Goal: Transaction & Acquisition: Purchase product/service

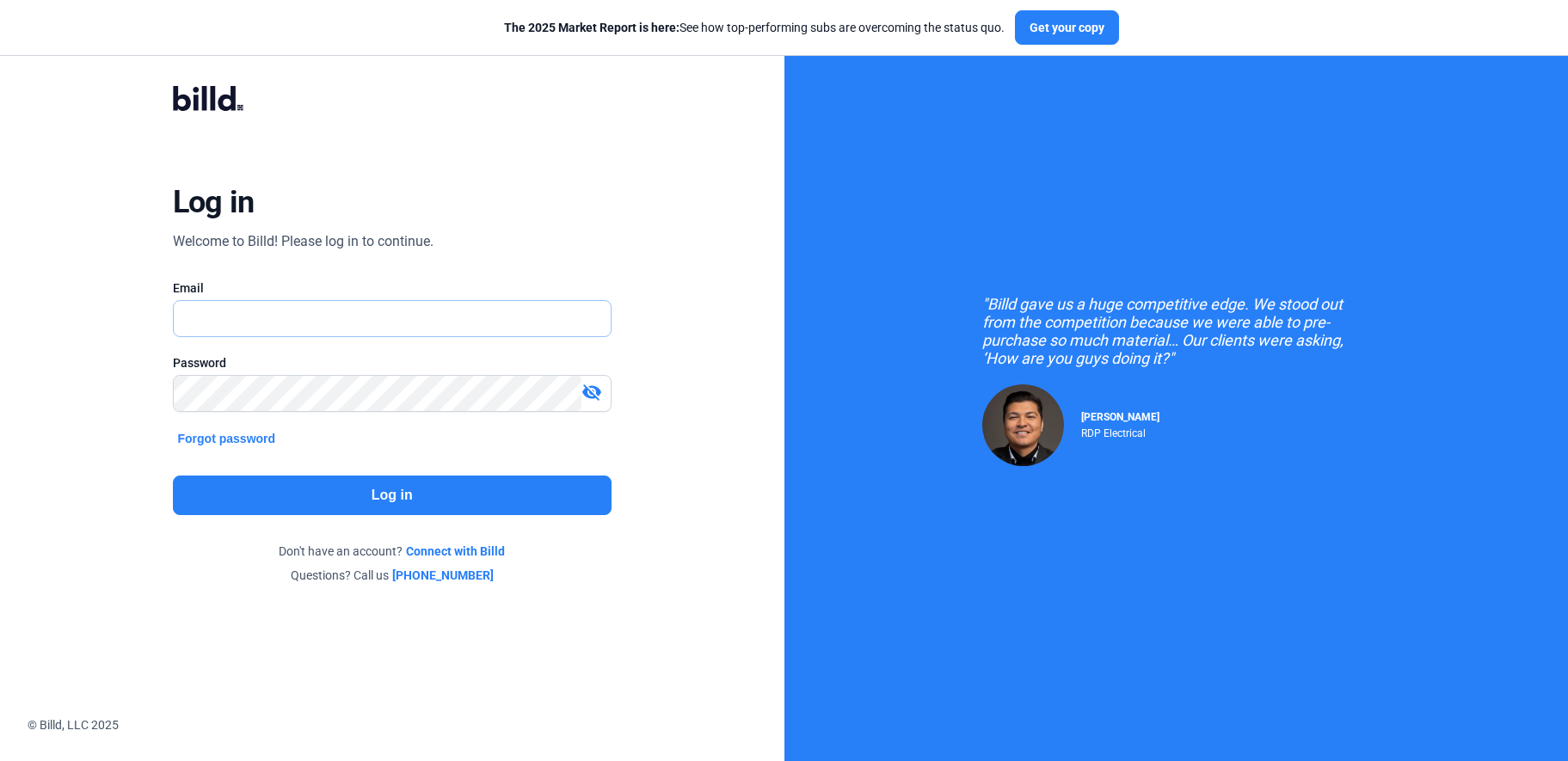
click at [328, 324] on input "text" at bounding box center [392, 318] width 437 height 35
type input "[PERSON_NAME][EMAIL_ADDRESS][DOMAIN_NAME]"
click at [388, 480] on button "Log in" at bounding box center [392, 495] width 439 height 40
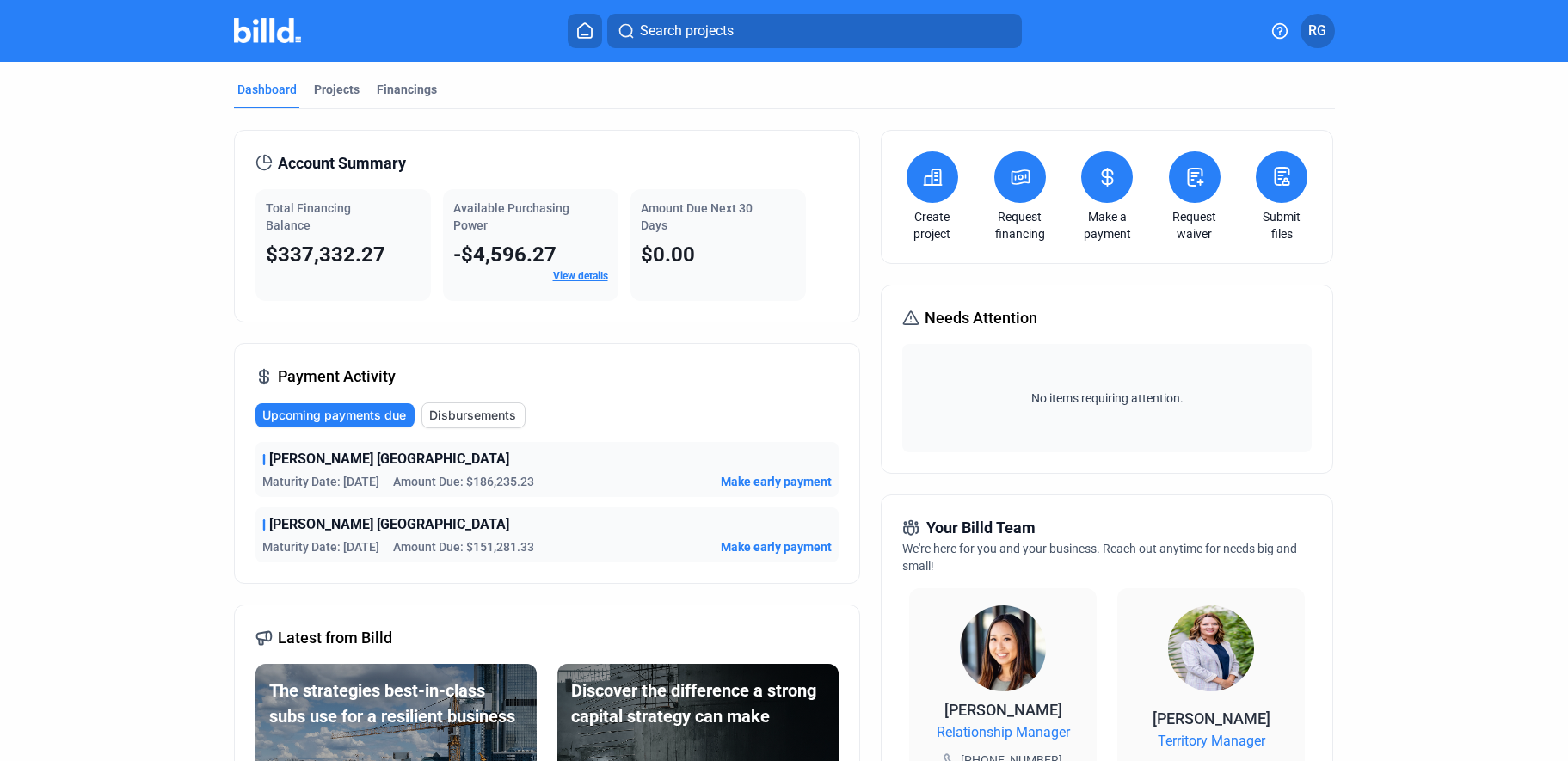
click at [1101, 192] on button at bounding box center [1107, 177] width 52 height 52
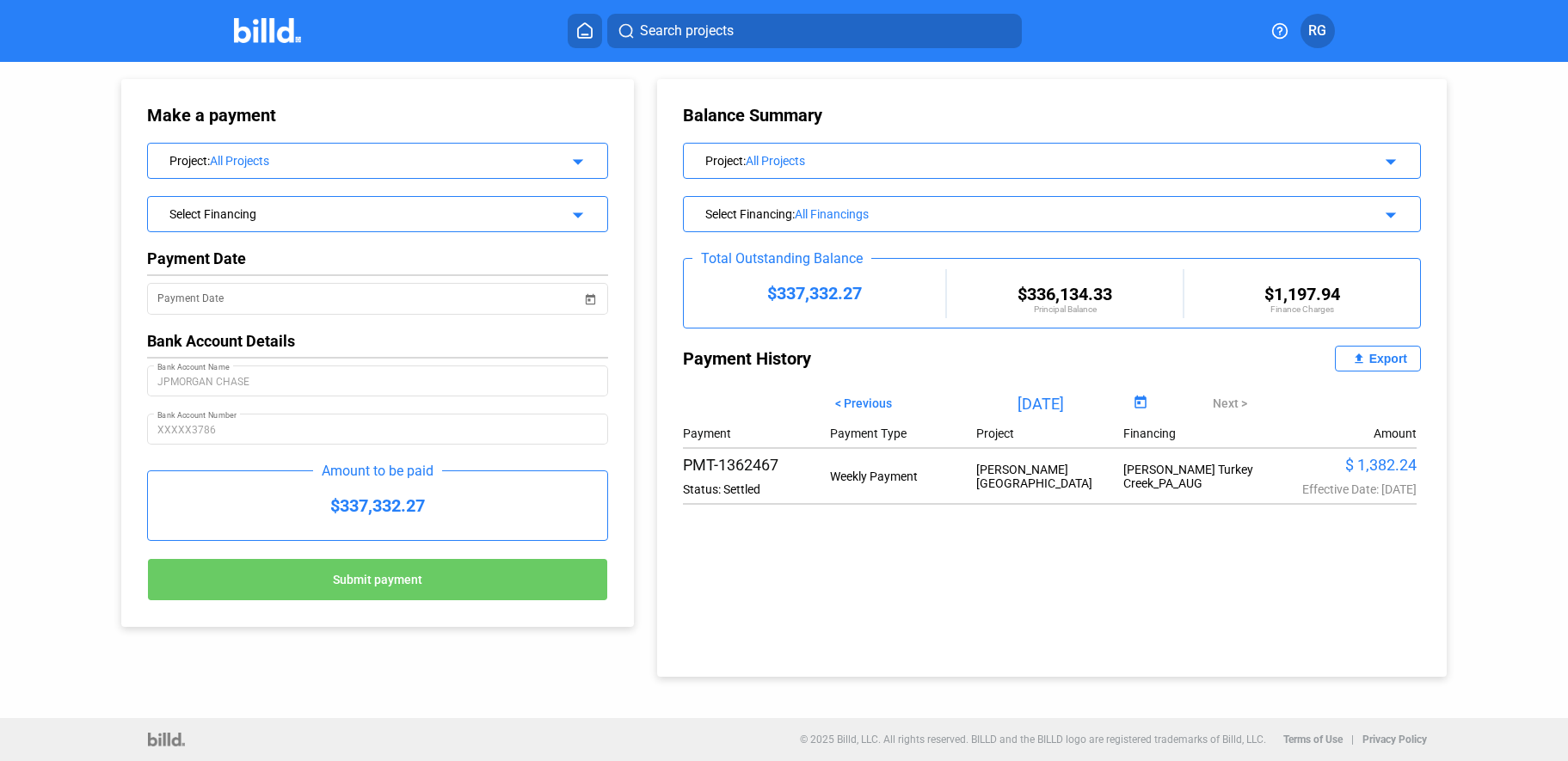
click at [577, 213] on mat-icon "arrow_drop_down" at bounding box center [575, 212] width 21 height 21
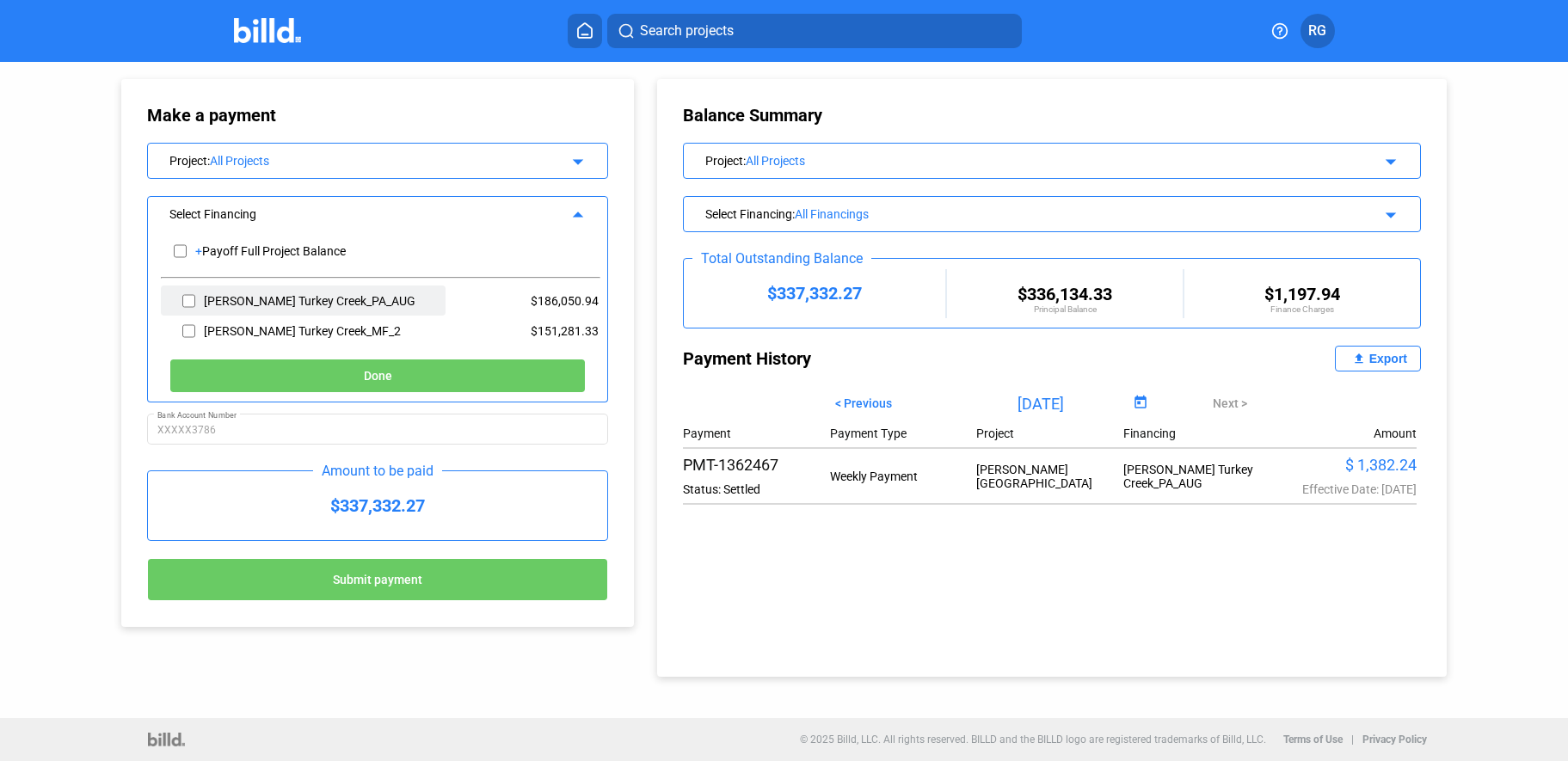
click at [191, 299] on input "checkbox" at bounding box center [188, 301] width 13 height 26
checkbox input "true"
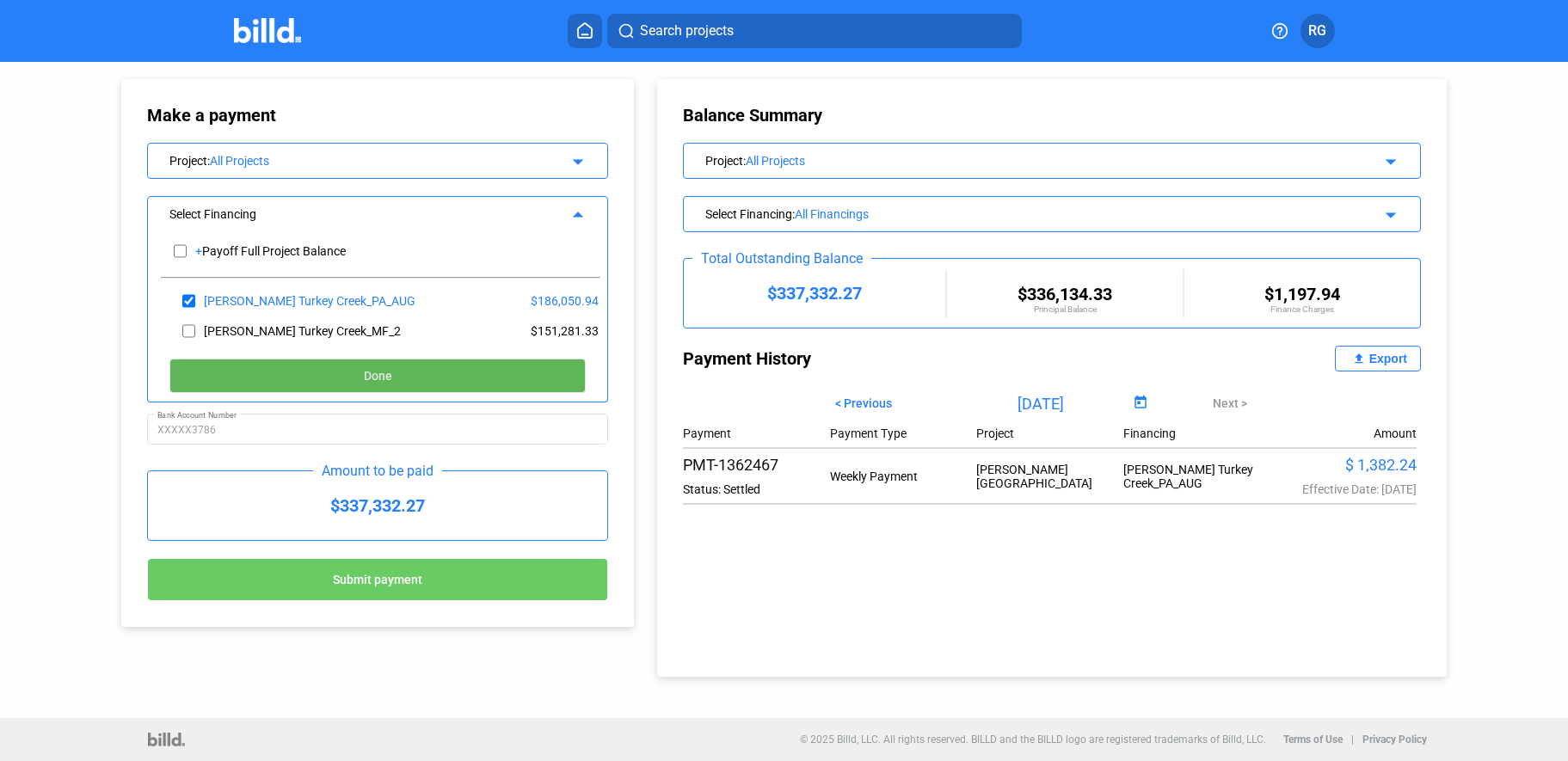
click at [455, 368] on button "Done" at bounding box center [377, 376] width 417 height 35
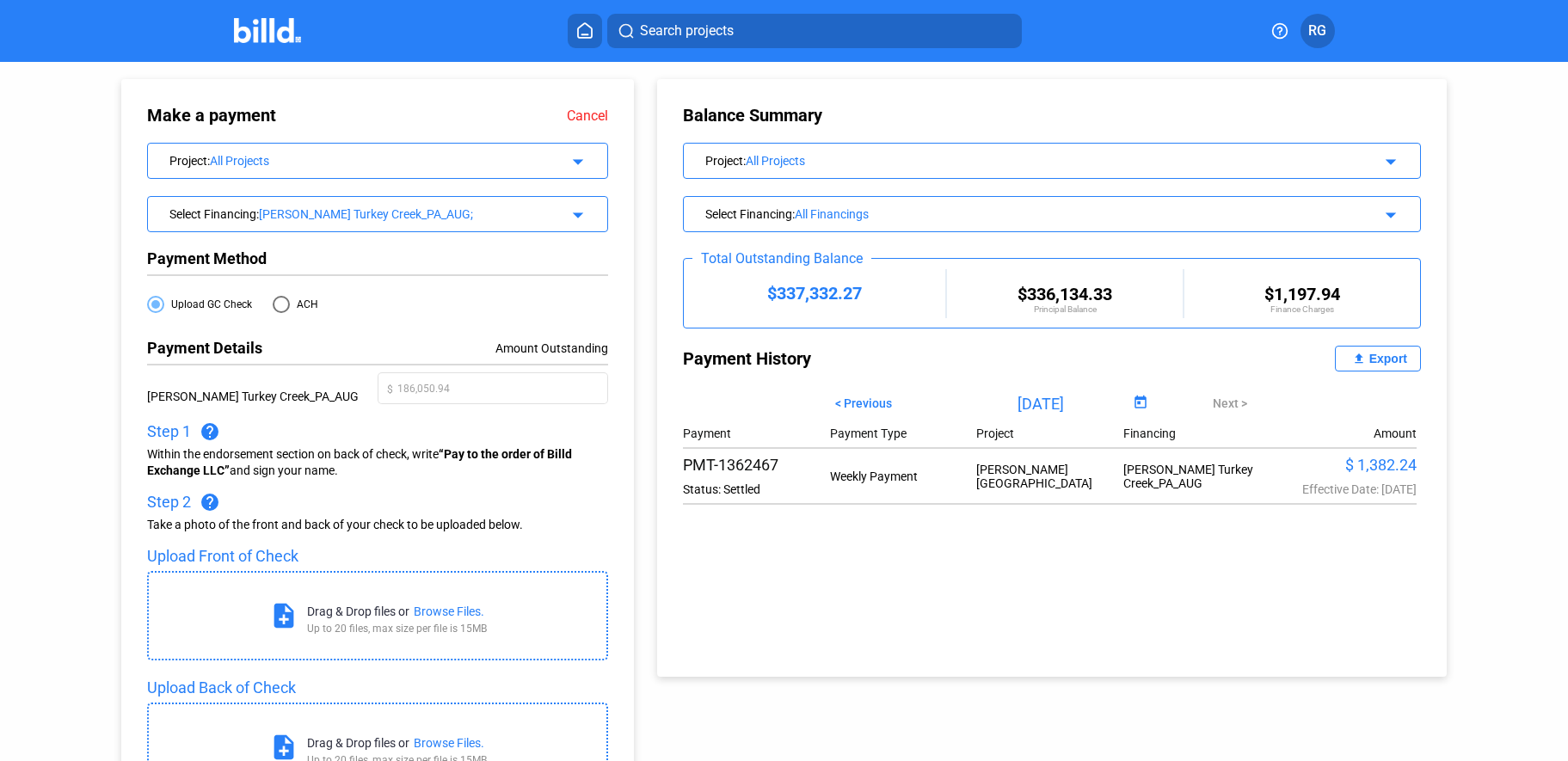
click at [283, 304] on span at bounding box center [281, 305] width 17 height 17
click at [283, 304] on input "ACH" at bounding box center [281, 305] width 17 height 17
radio input "true"
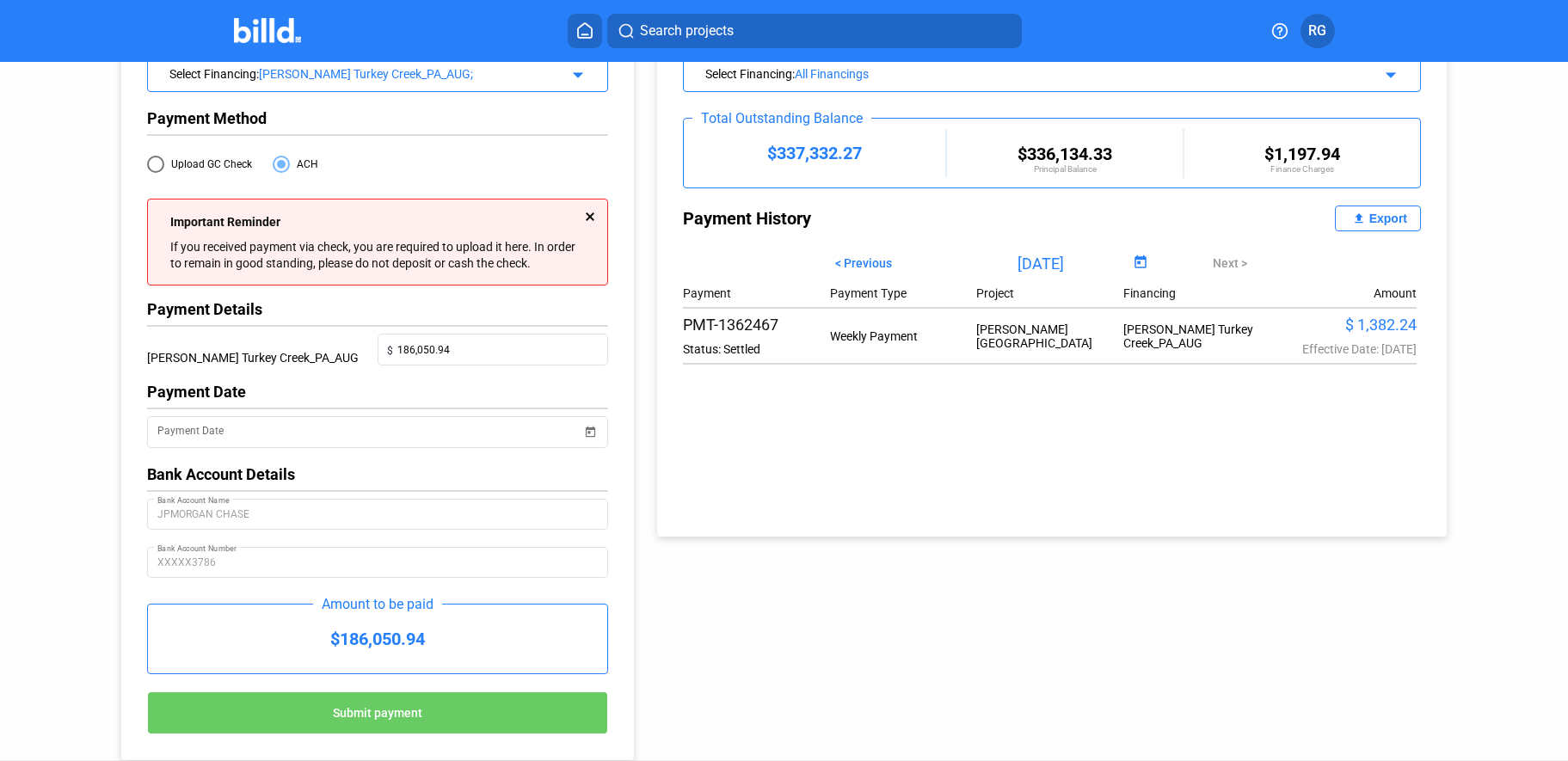
scroll to position [172, 0]
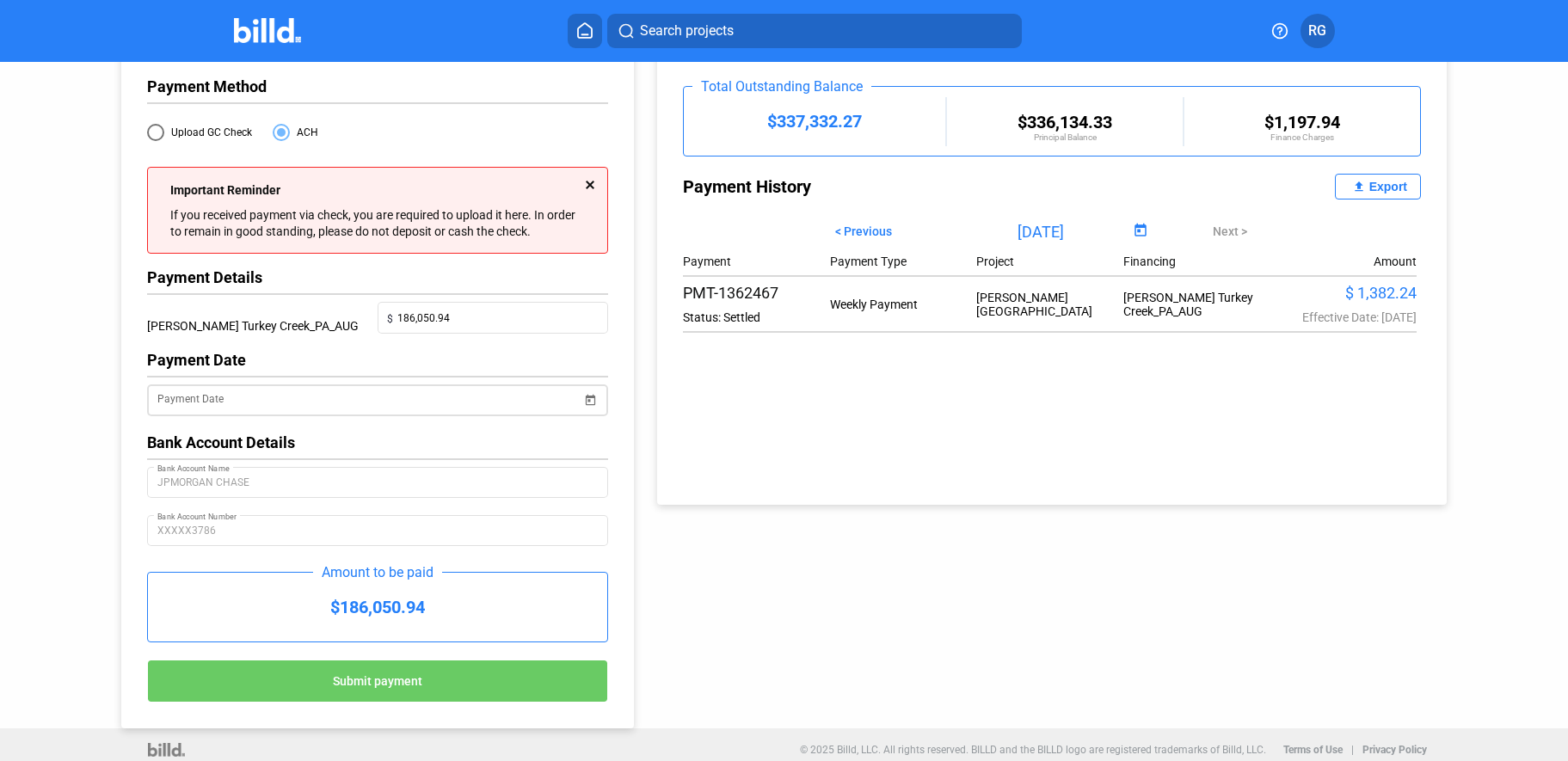
click at [581, 399] on span "Open calendar" at bounding box center [590, 390] width 41 height 41
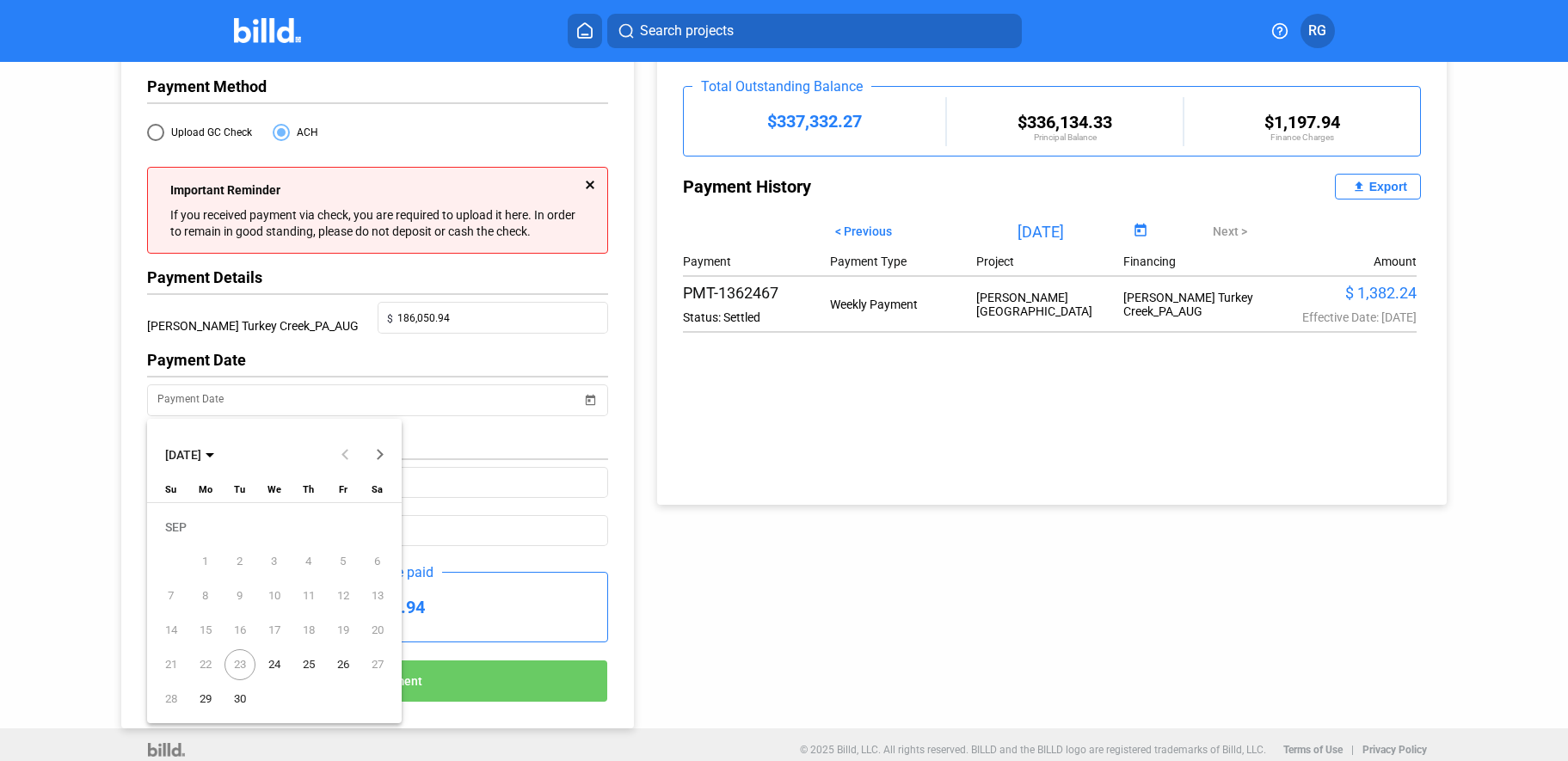
click at [204, 665] on span "22" at bounding box center [205, 665] width 31 height 31
click at [242, 668] on span "23" at bounding box center [240, 665] width 31 height 31
click at [270, 667] on span "24" at bounding box center [274, 665] width 31 height 31
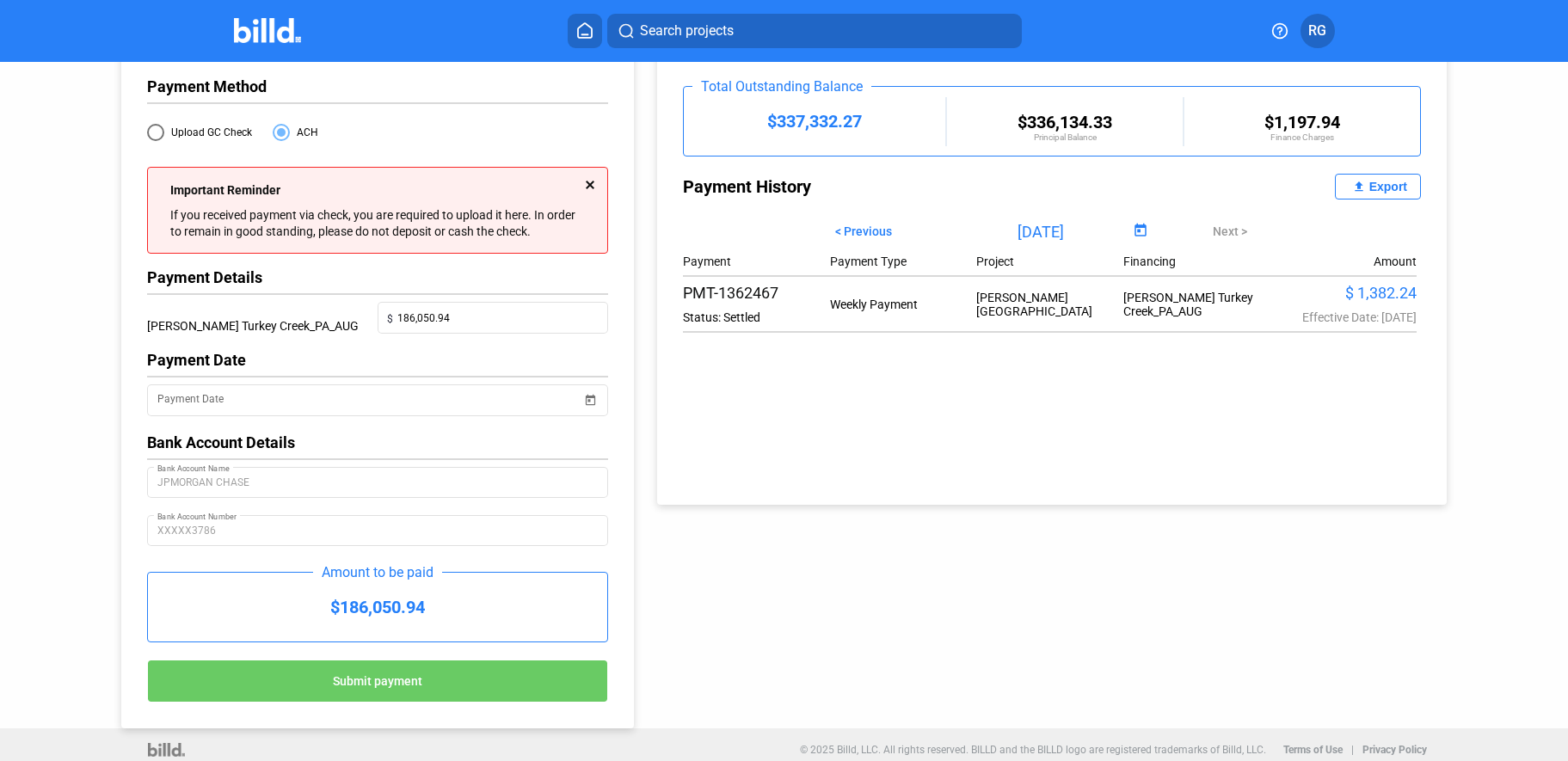
type input "[DATE]"
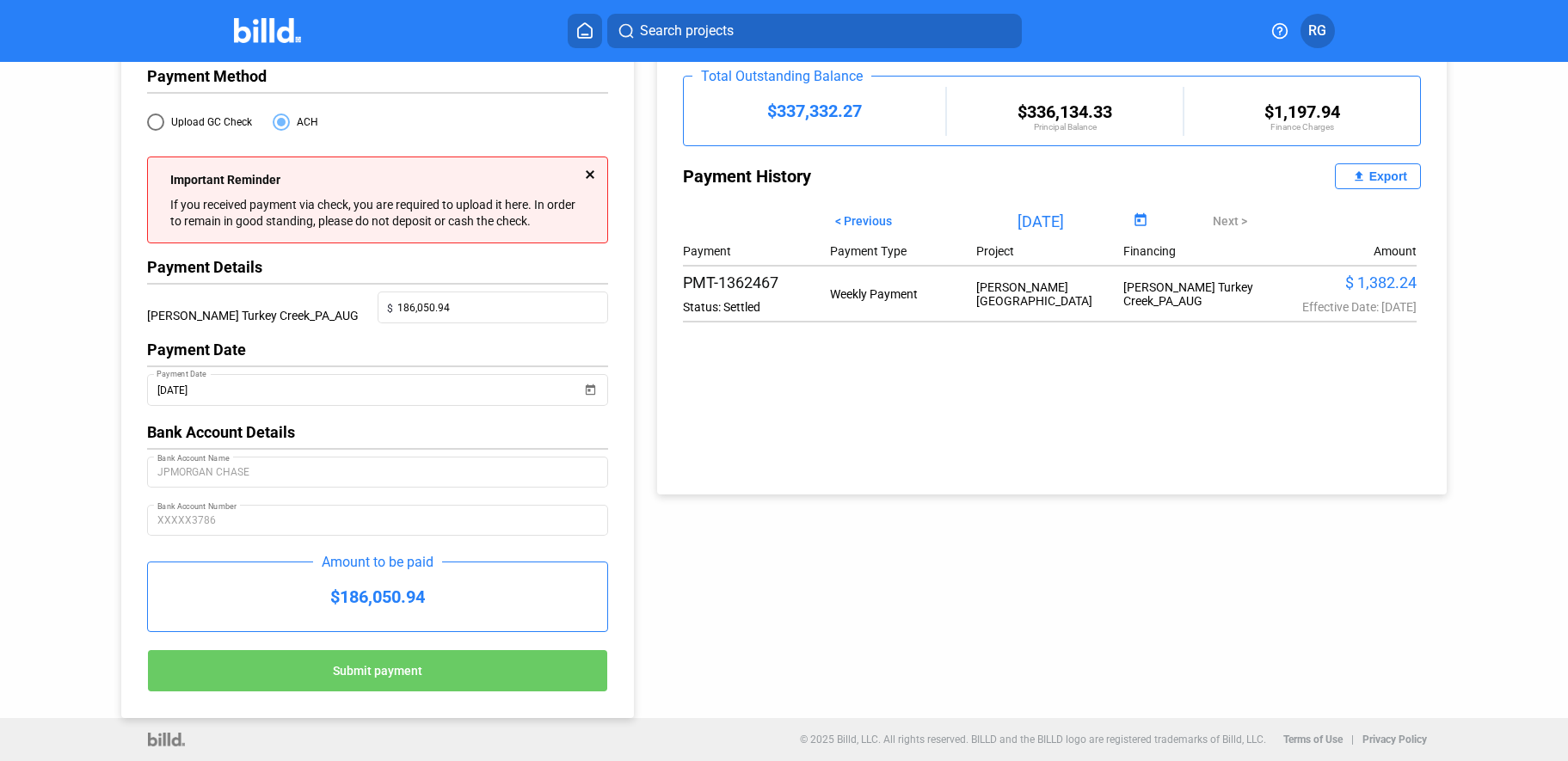
click at [430, 668] on button "Submit payment" at bounding box center [378, 671] width 461 height 43
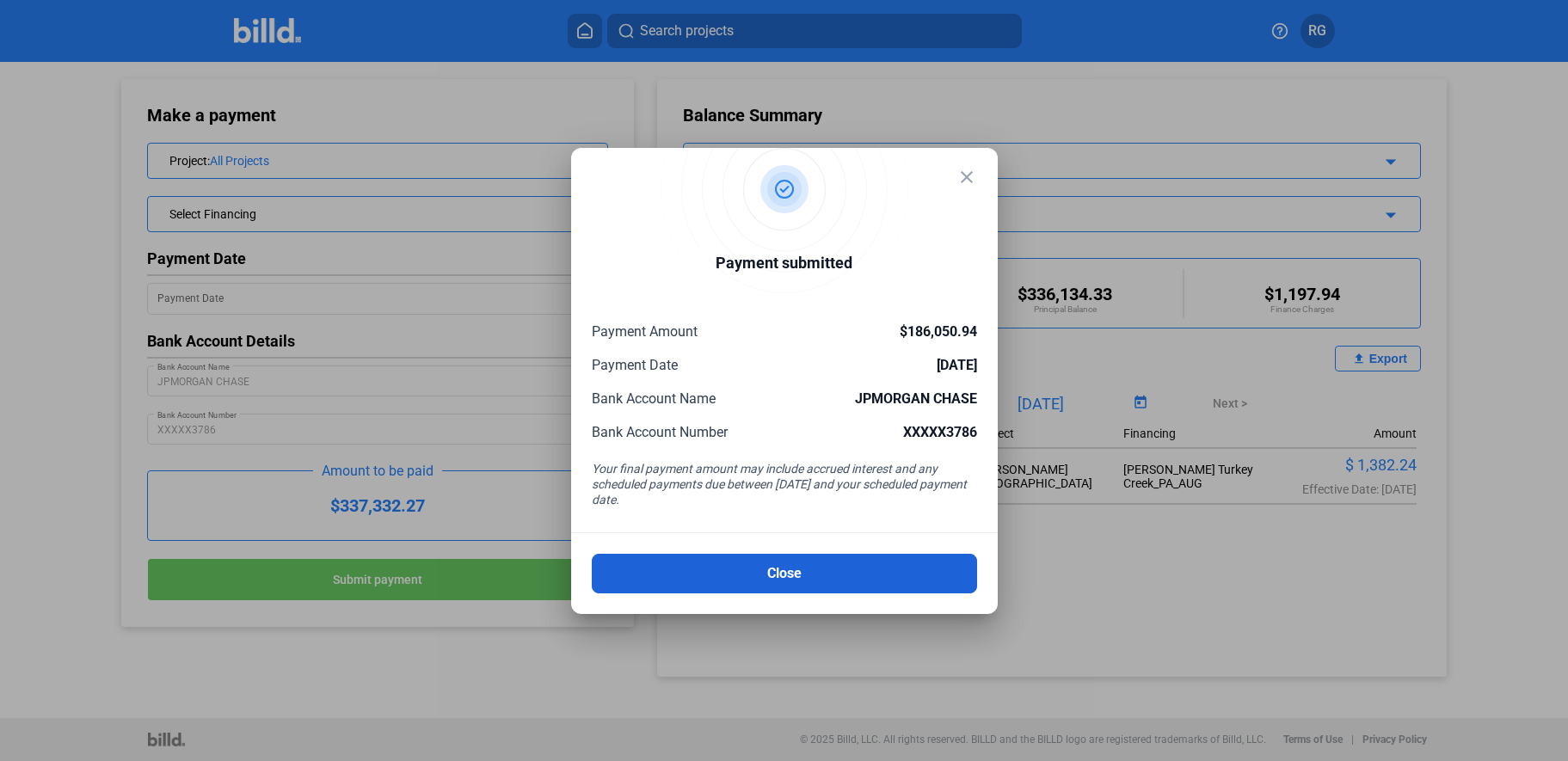
click at [840, 581] on button "Close" at bounding box center [784, 574] width 386 height 40
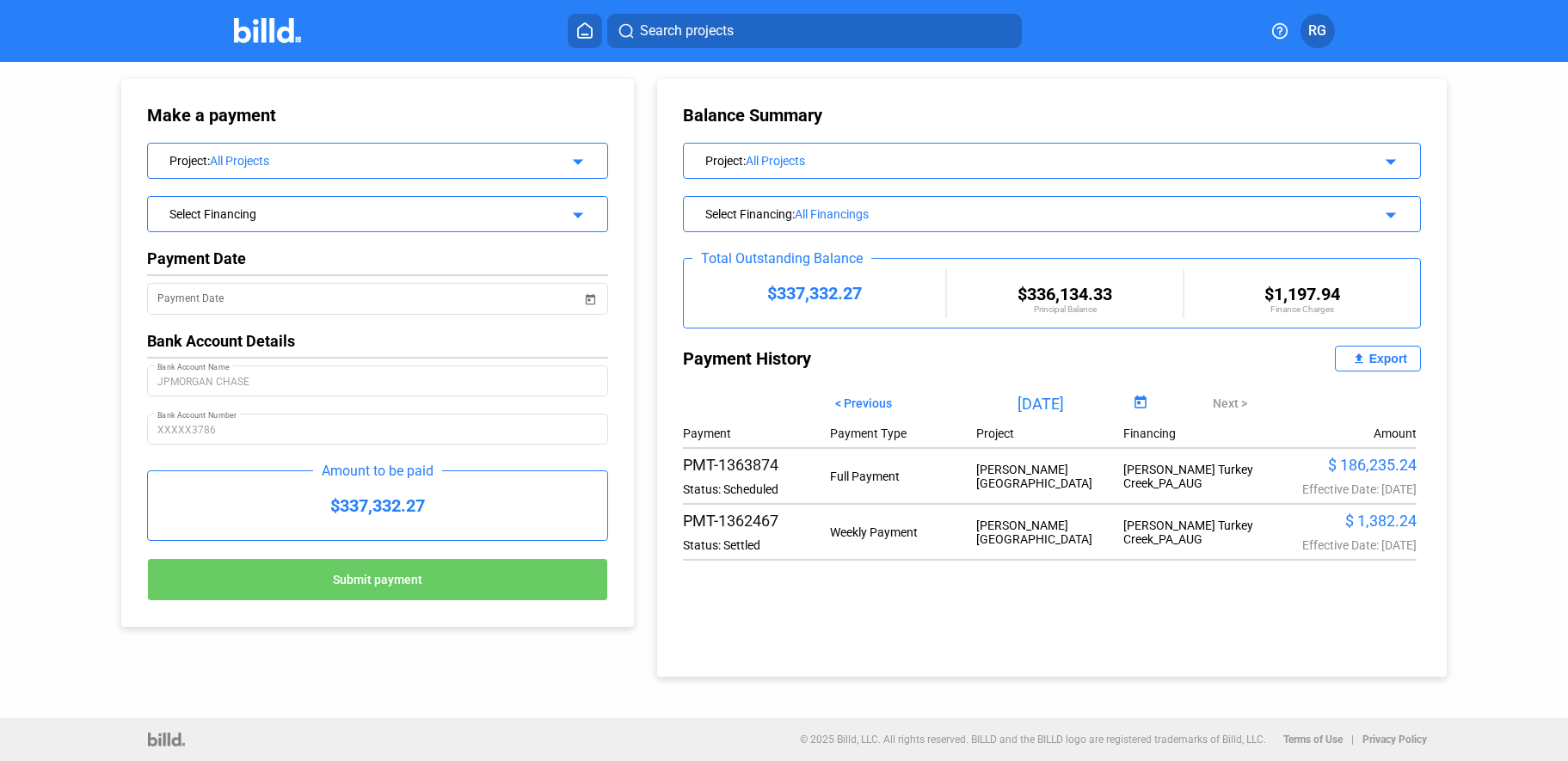
click at [580, 219] on mat-icon "arrow_drop_down" at bounding box center [575, 212] width 21 height 21
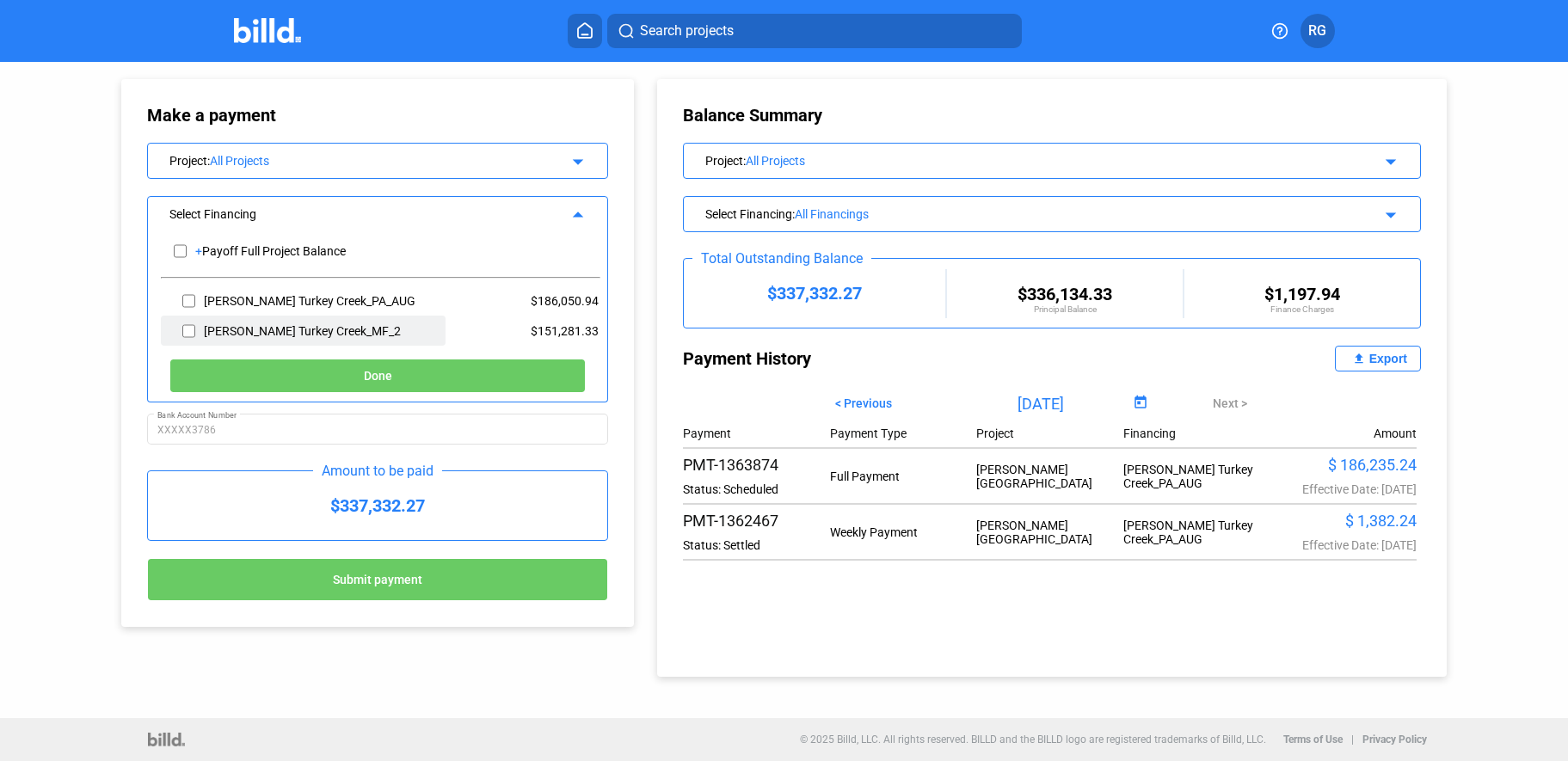
click at [191, 332] on input "checkbox" at bounding box center [188, 331] width 13 height 26
click at [186, 329] on input "checkbox" at bounding box center [188, 331] width 13 height 26
checkbox input "false"
click at [1384, 163] on mat-icon "arrow_drop_down" at bounding box center [1388, 160] width 21 height 21
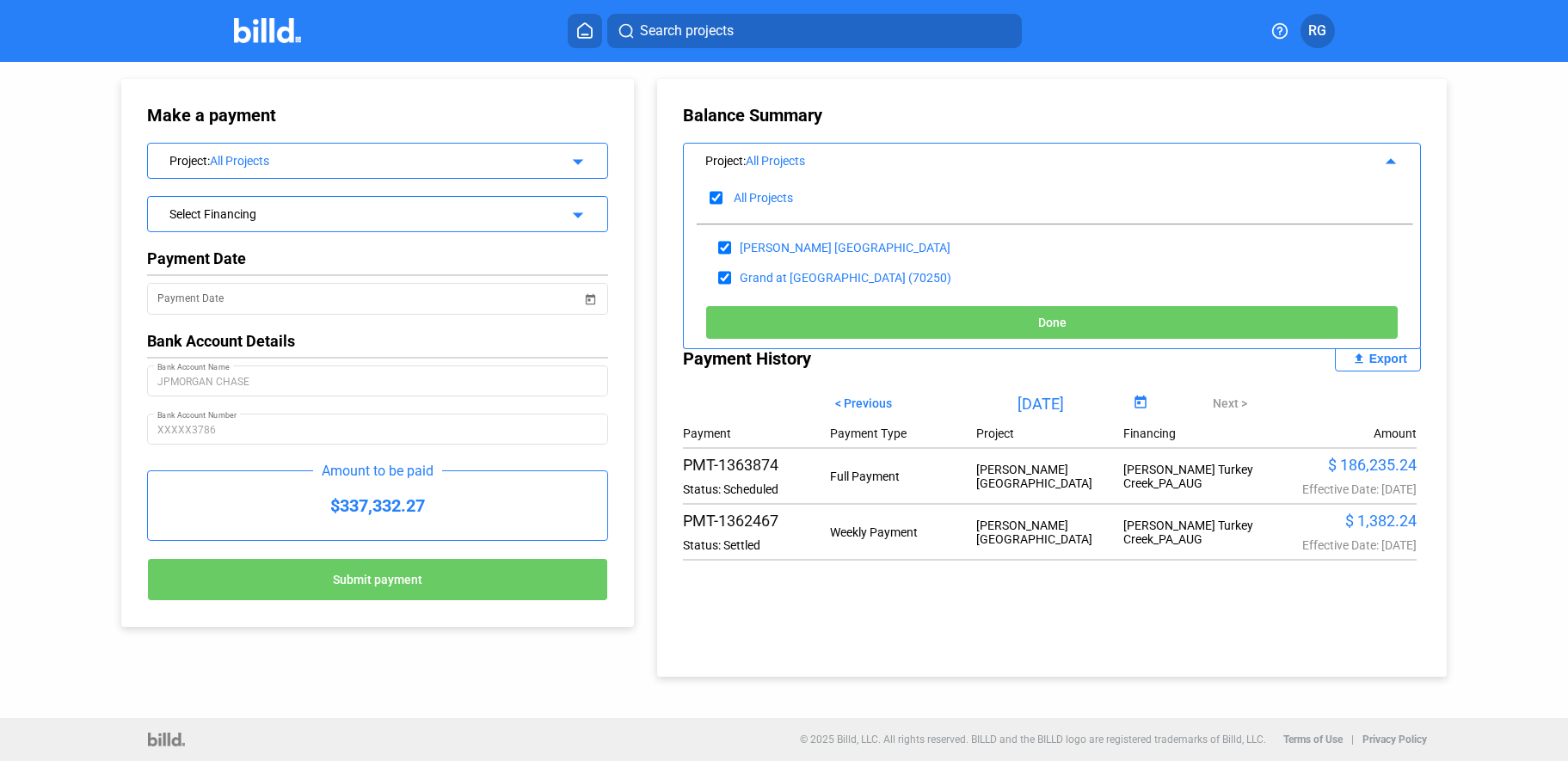
click at [1219, 114] on div "Balance Summary" at bounding box center [1051, 116] width 737 height 21
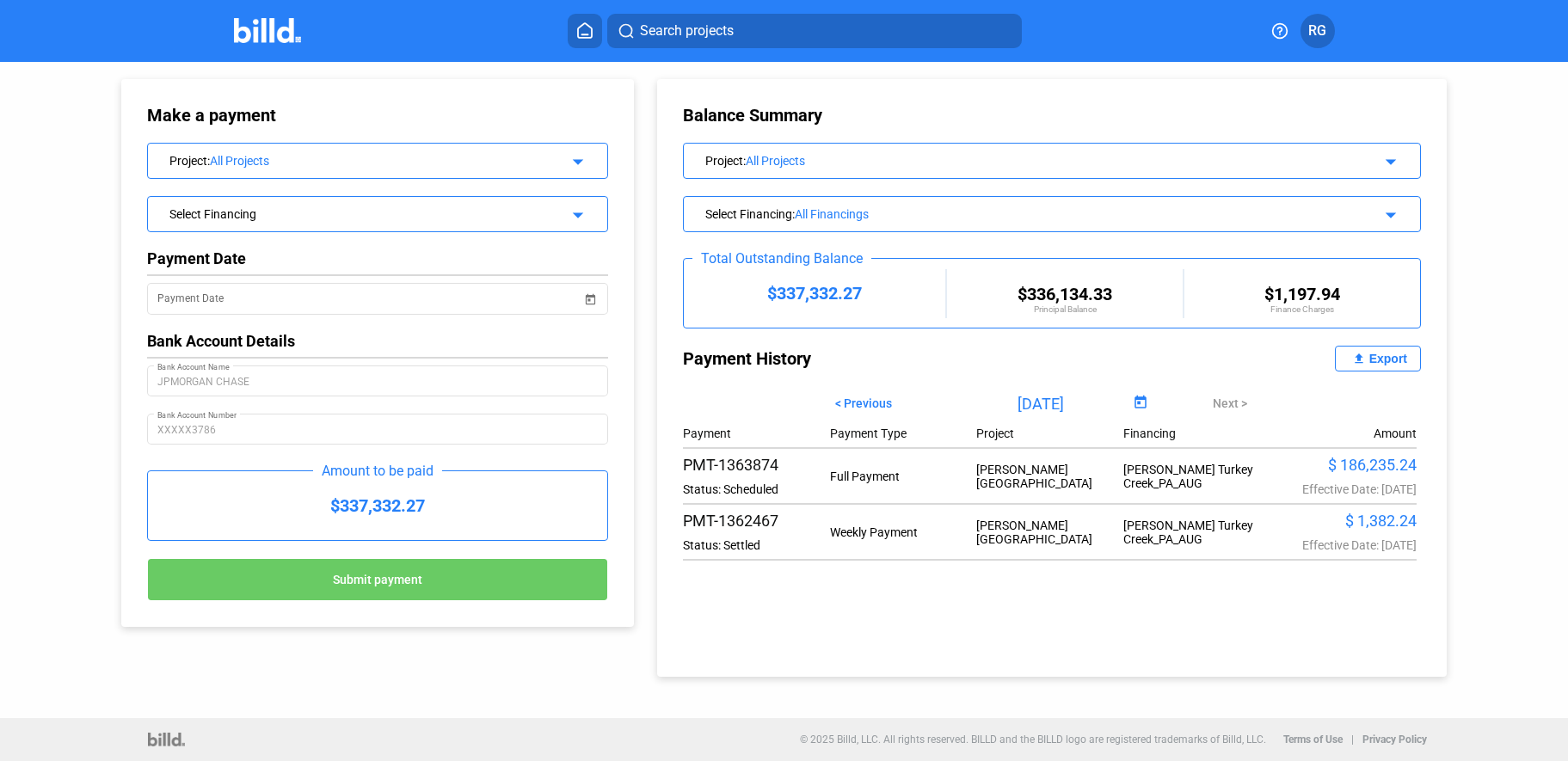
click at [273, 34] on img at bounding box center [267, 30] width 68 height 25
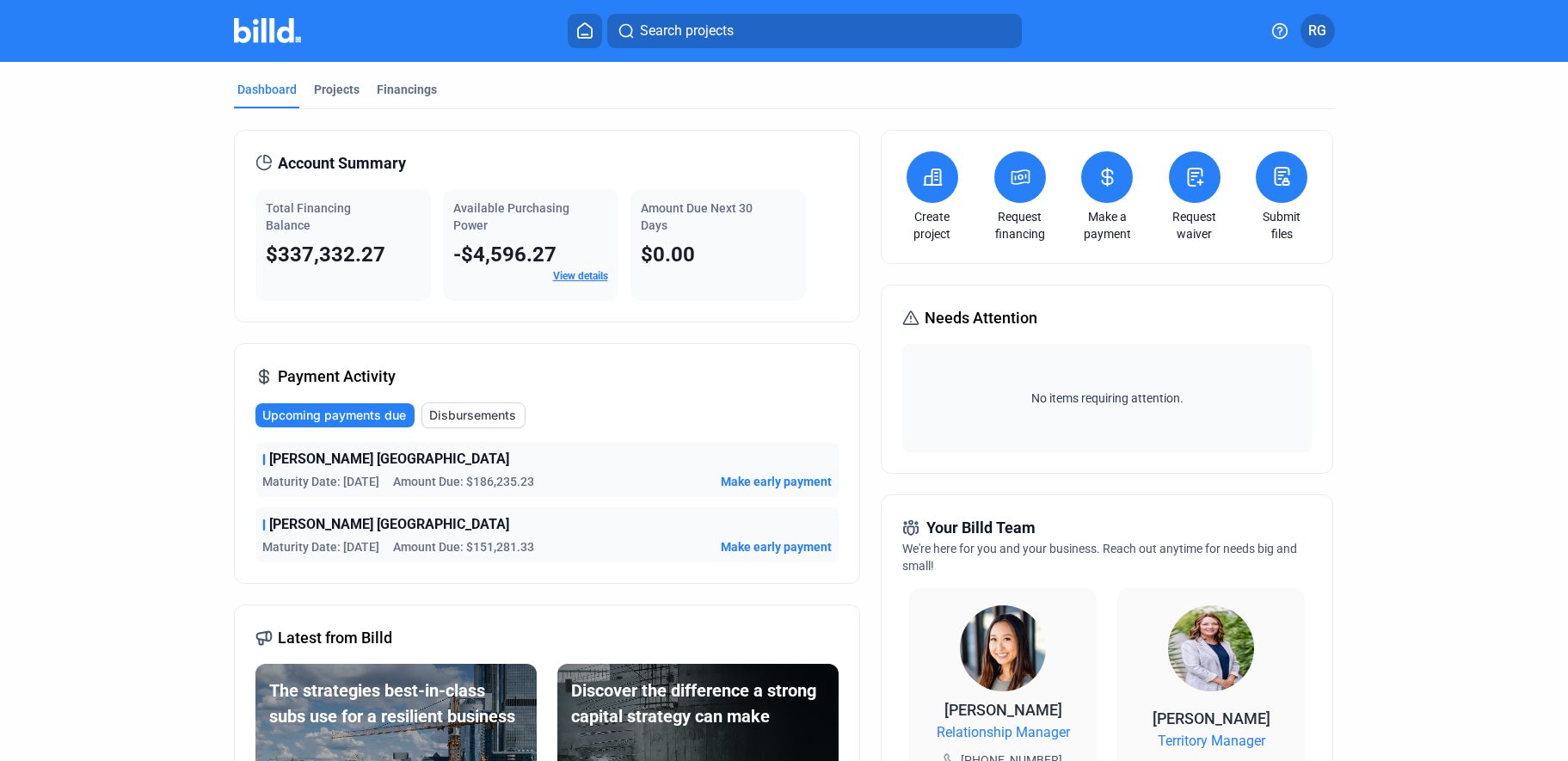
click at [460, 415] on span "Disbursements" at bounding box center [473, 416] width 87 height 17
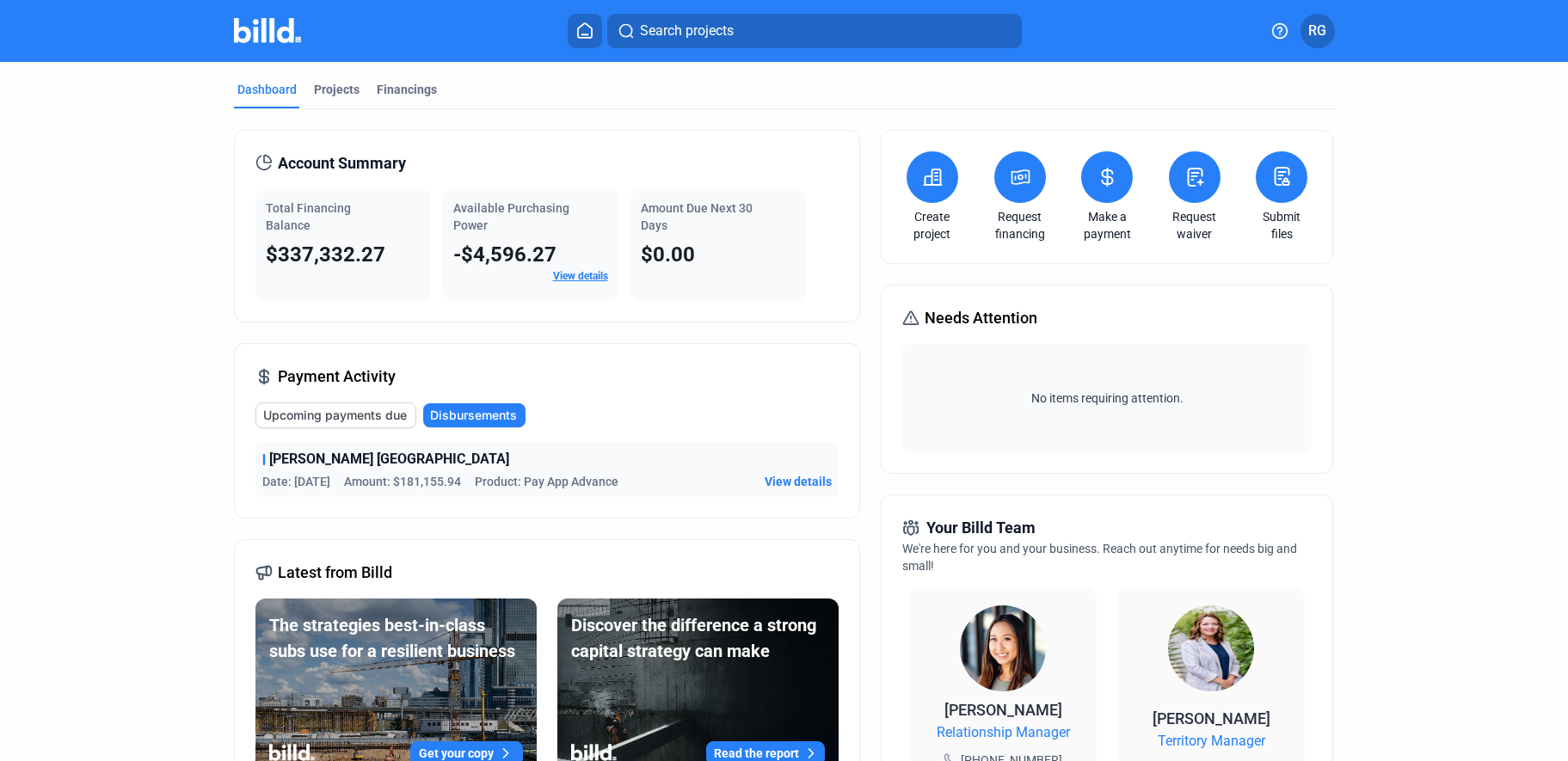
click at [801, 479] on span "View details" at bounding box center [798, 481] width 67 height 17
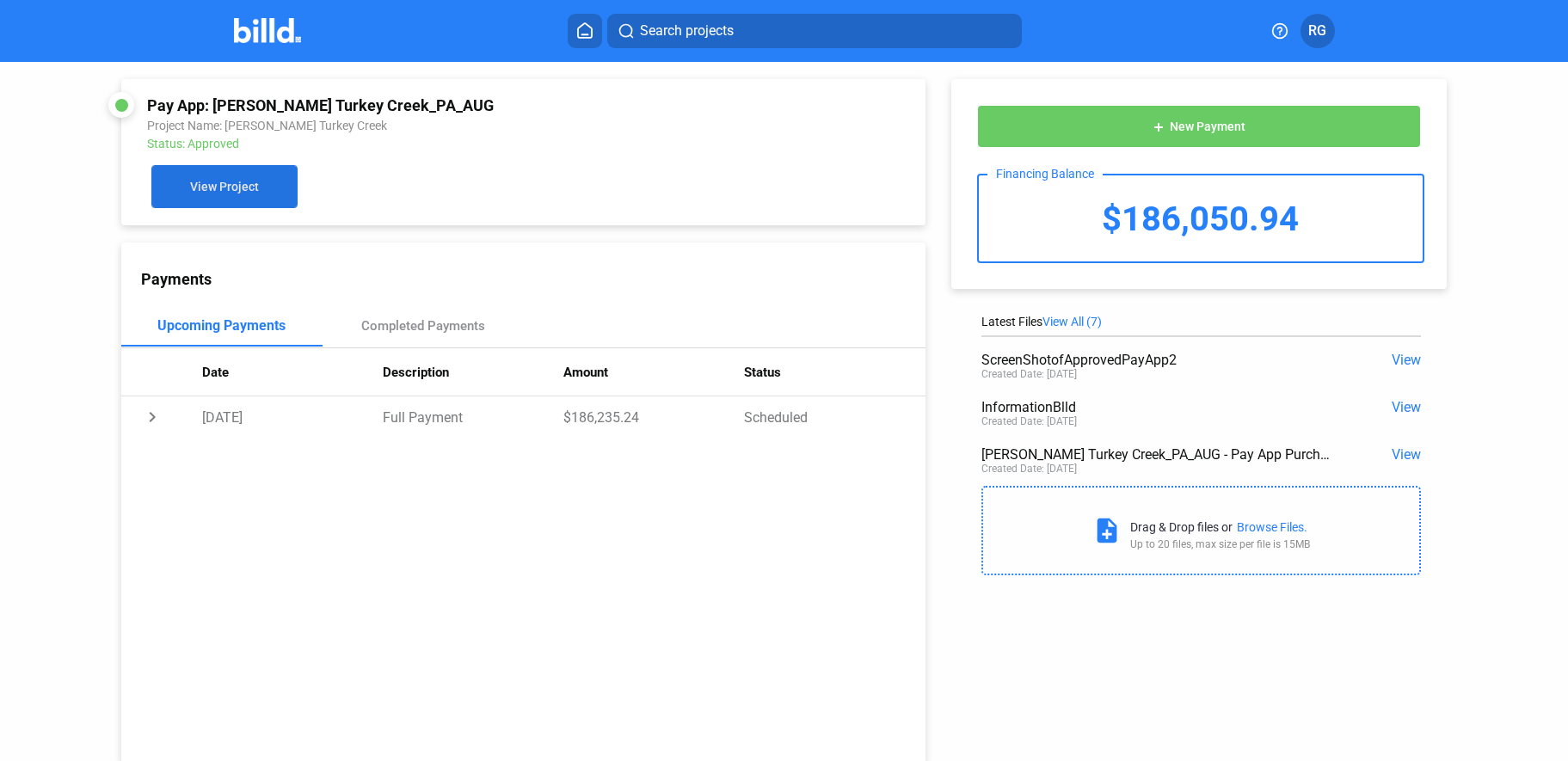
click at [174, 178] on button "View Project" at bounding box center [224, 186] width 147 height 43
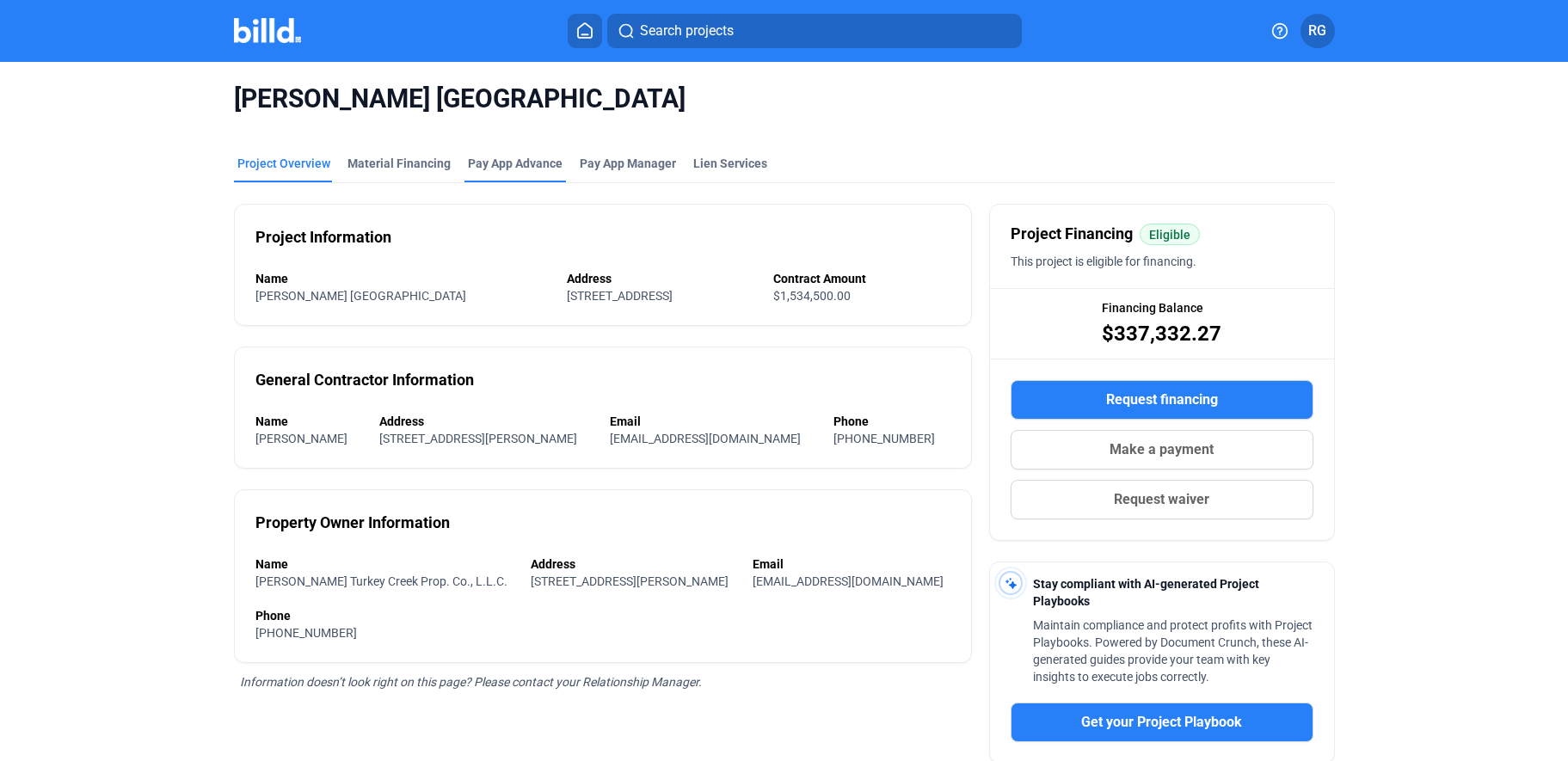
click at [515, 160] on div "Pay App Advance" at bounding box center [515, 163] width 95 height 17
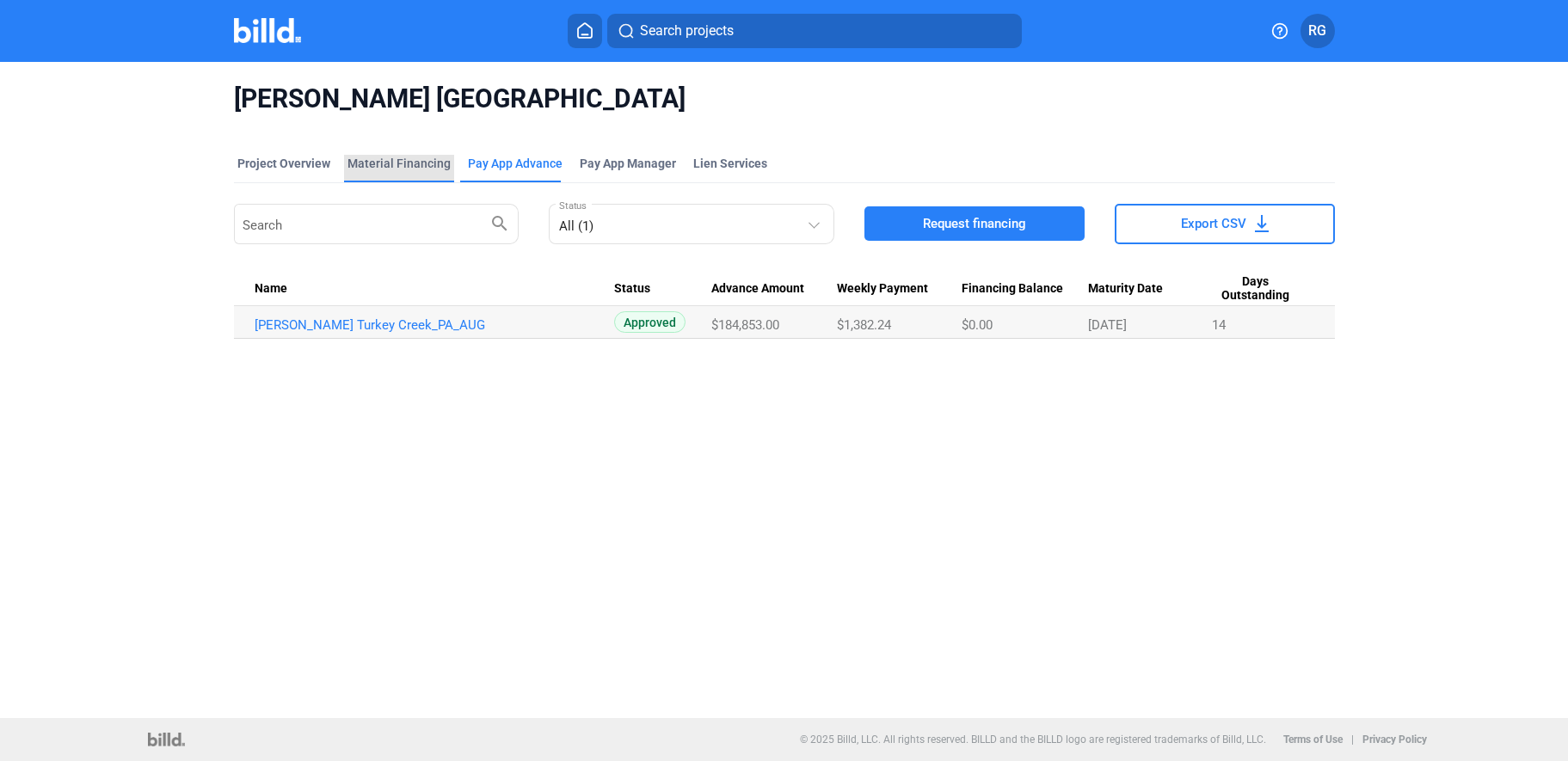
click at [417, 161] on div "Material Financing" at bounding box center [399, 163] width 103 height 17
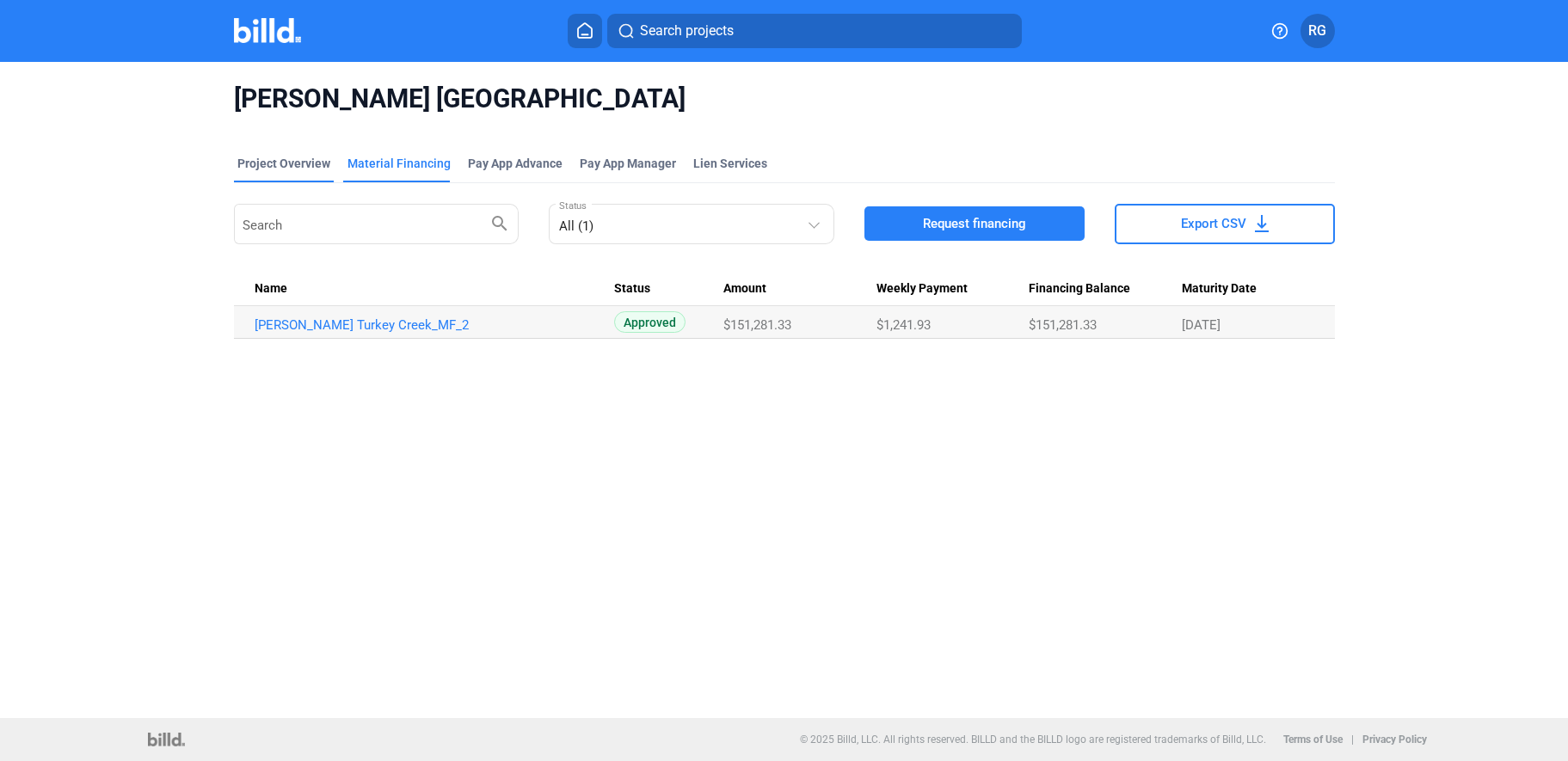
click at [286, 159] on div "Project Overview" at bounding box center [284, 163] width 93 height 17
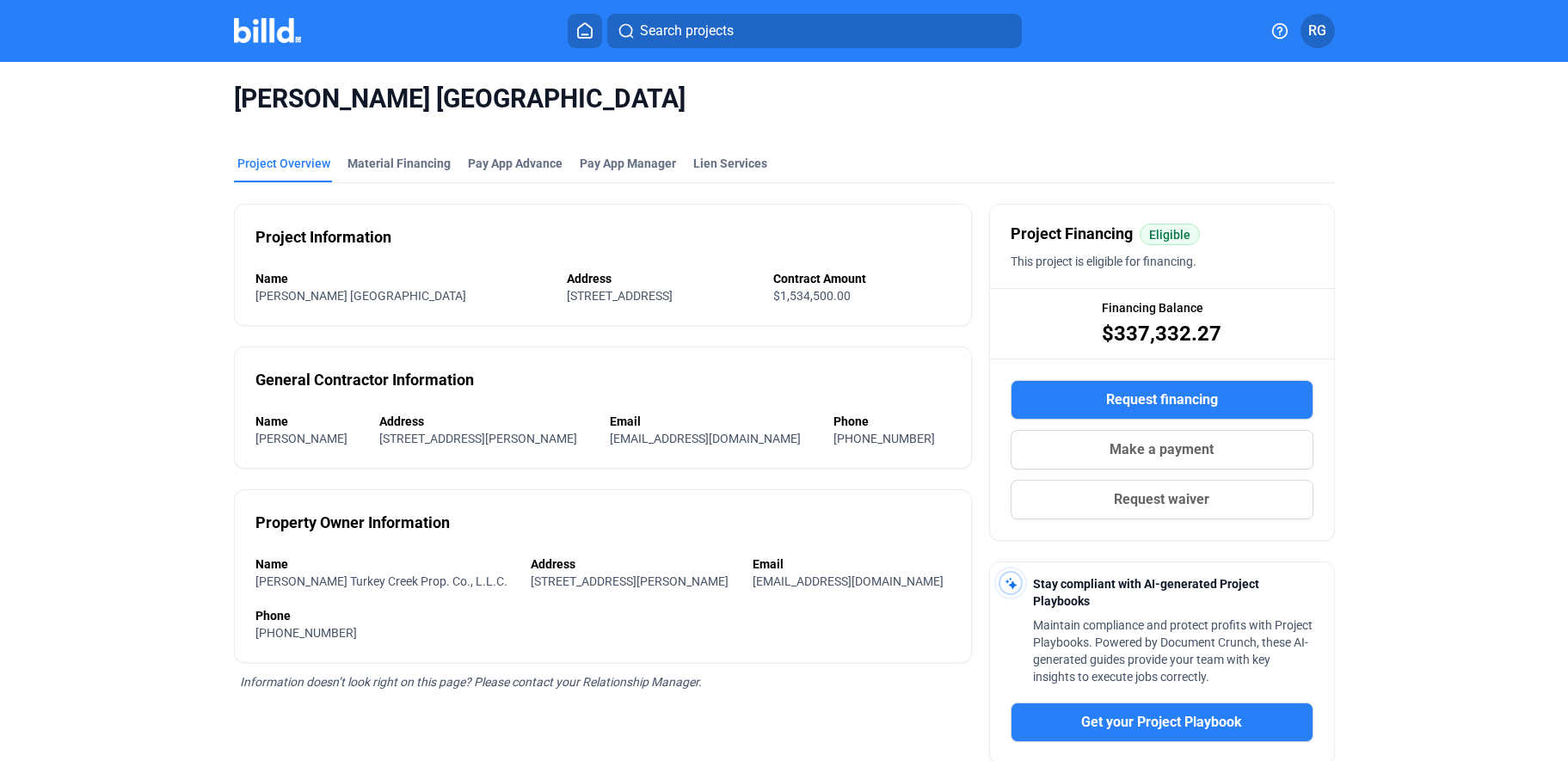
click at [1301, 31] on button "RG" at bounding box center [1318, 31] width 34 height 35
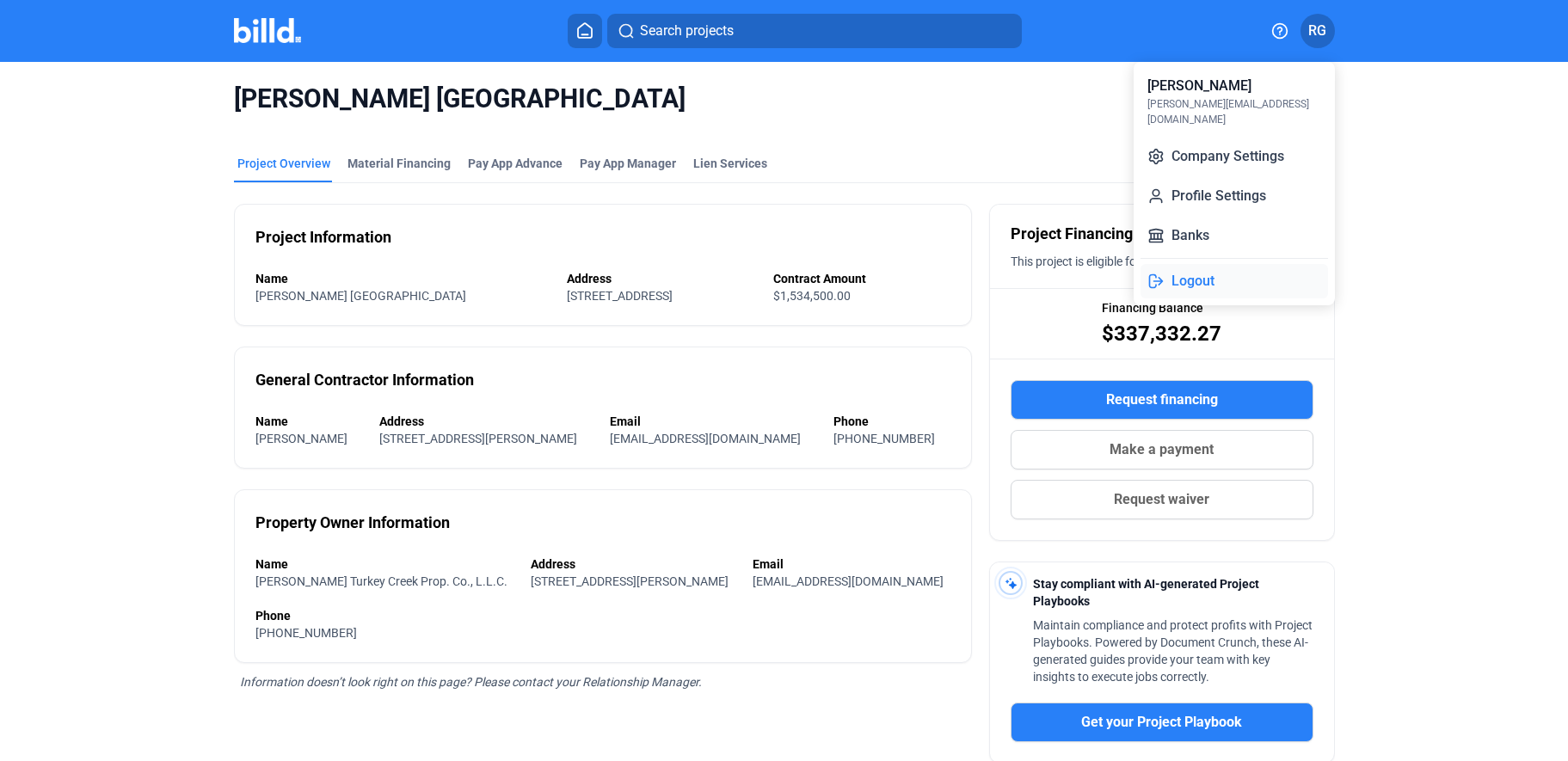
click at [1189, 274] on button "Logout" at bounding box center [1233, 281] width 187 height 35
